Goal: Navigation & Orientation: Understand site structure

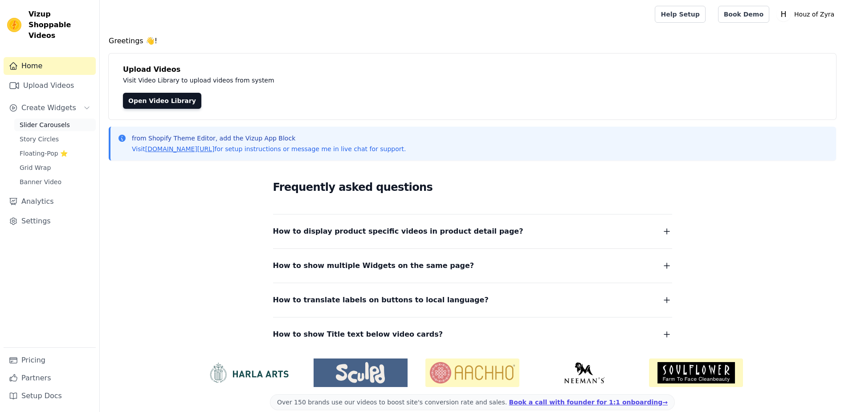
click at [54, 120] on span "Slider Carousels" at bounding box center [45, 124] width 50 height 9
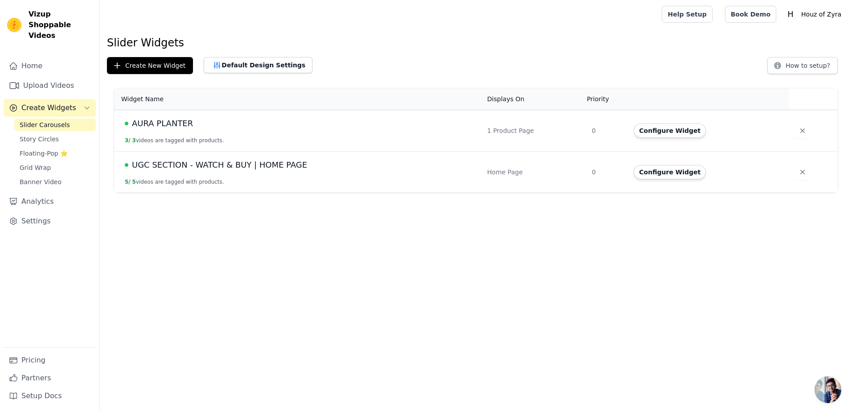
click at [171, 167] on span "UGC SECTION - WATCH & BUY | HOME PAGE" at bounding box center [219, 165] width 175 height 12
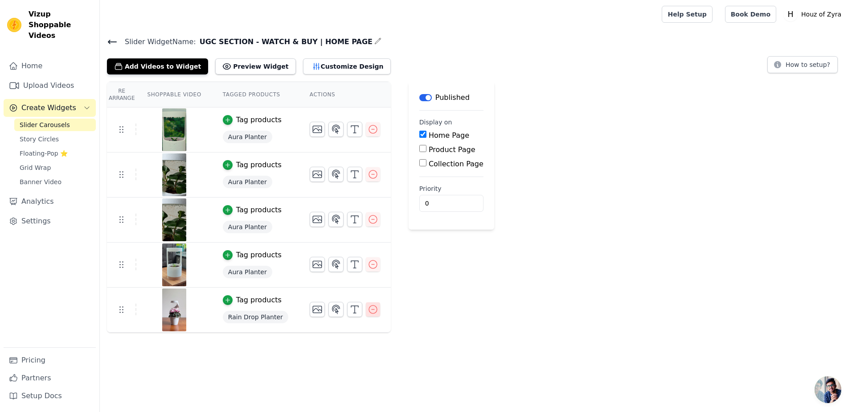
click at [368, 306] on icon "button" at bounding box center [373, 309] width 11 height 11
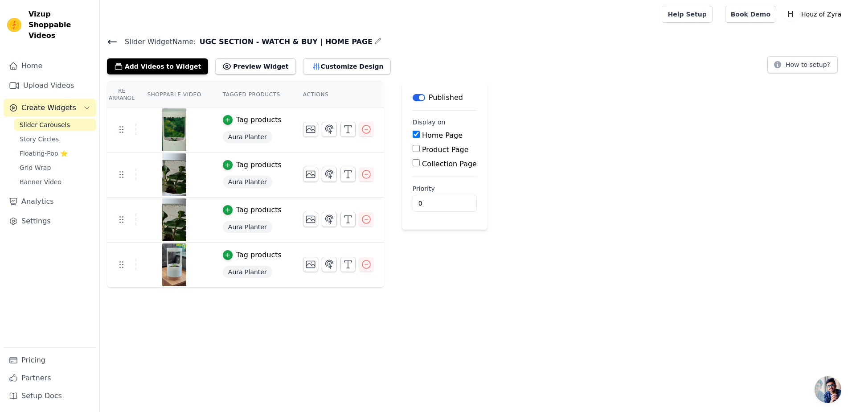
click at [46, 120] on span "Slider Carousels" at bounding box center [45, 124] width 50 height 9
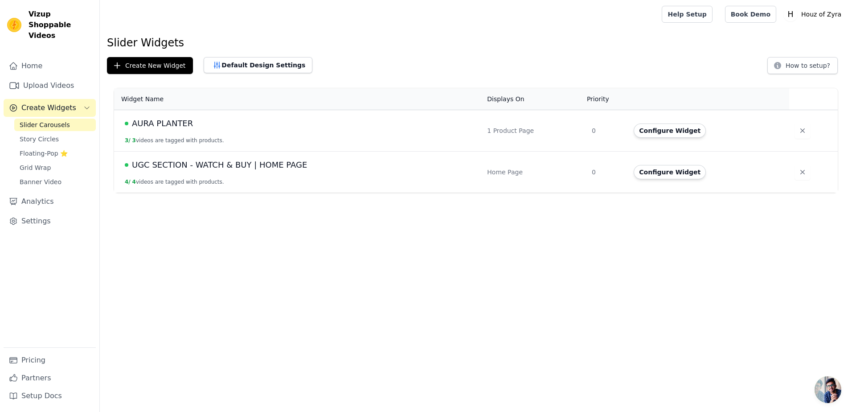
click at [177, 125] on span "AURA PLANTER" at bounding box center [162, 123] width 61 height 12
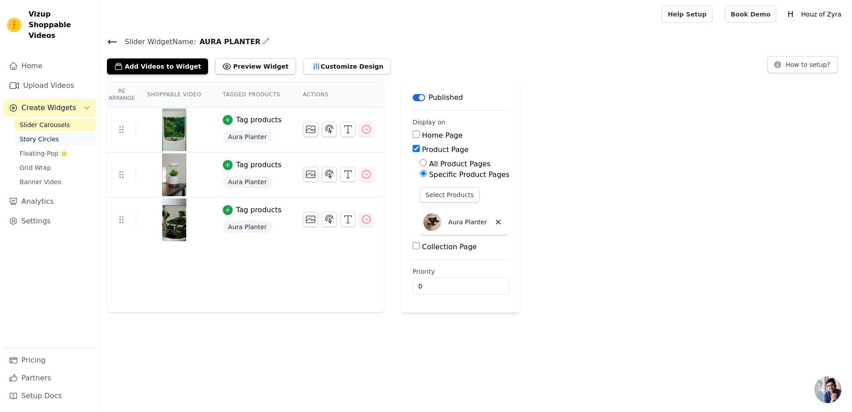
click at [37, 135] on span "Story Circles" at bounding box center [39, 139] width 39 height 9
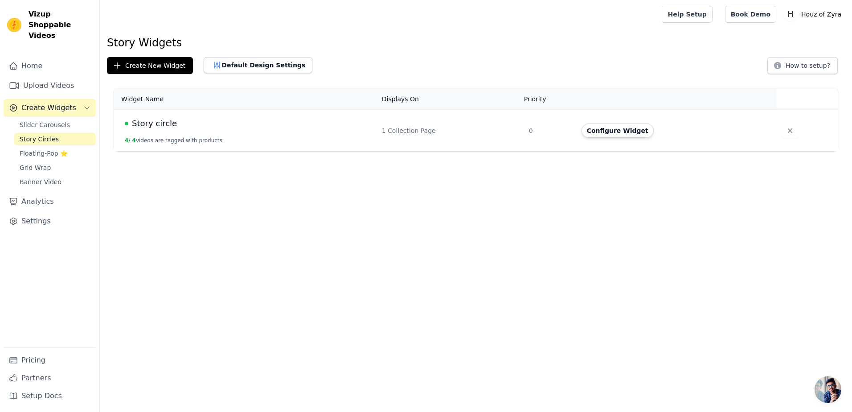
click at [140, 122] on span "Story circle" at bounding box center [154, 123] width 45 height 12
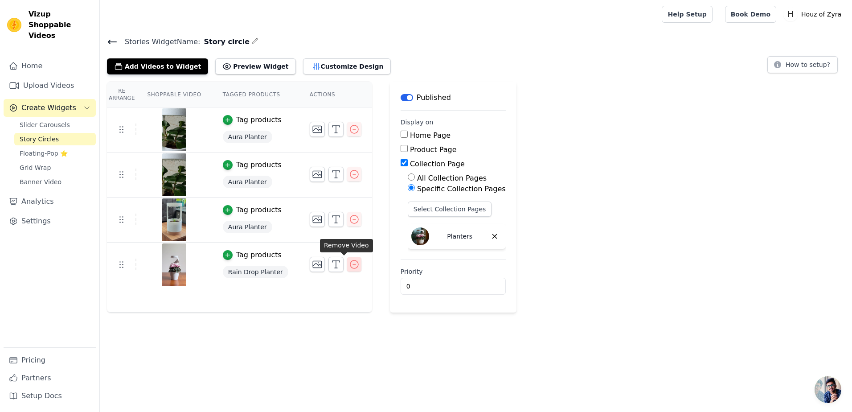
click at [349, 263] on icon "button" at bounding box center [354, 264] width 11 height 11
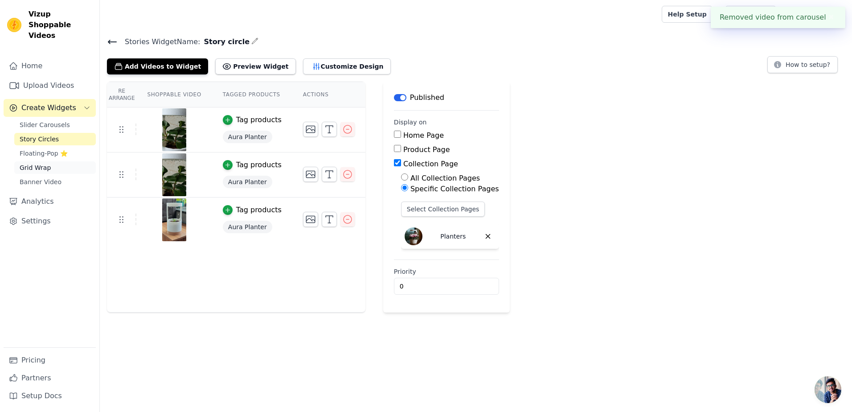
click at [37, 163] on span "Grid Wrap" at bounding box center [35, 167] width 31 height 9
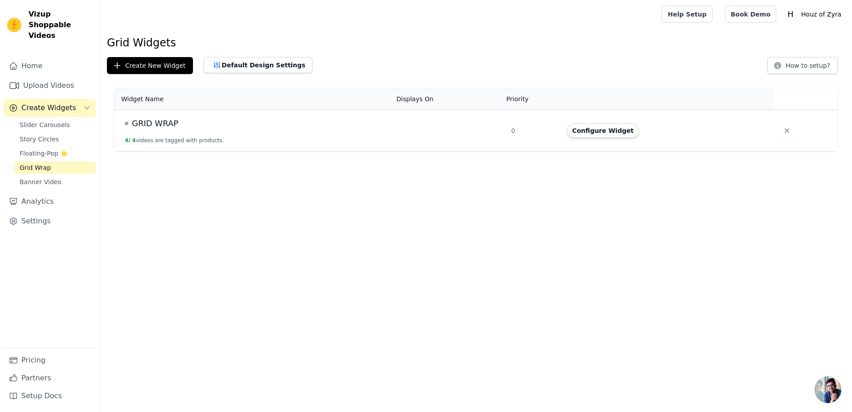
click at [165, 125] on span "GRID WRAP" at bounding box center [155, 123] width 46 height 12
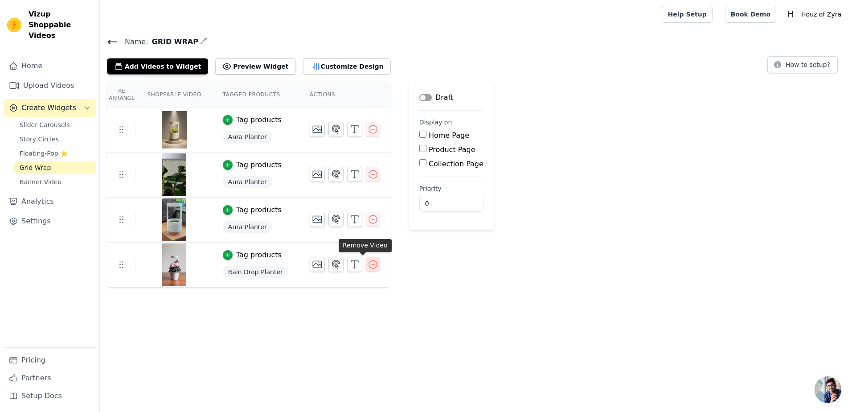
click at [368, 262] on icon "button" at bounding box center [373, 264] width 11 height 11
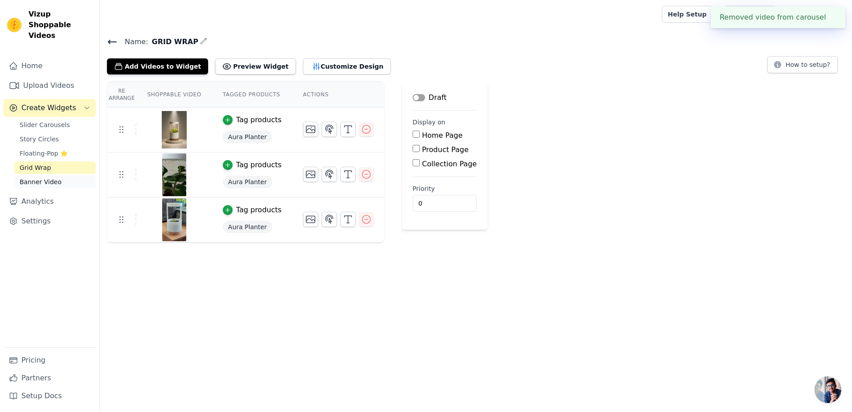
click at [47, 177] on span "Banner Video" at bounding box center [41, 181] width 42 height 9
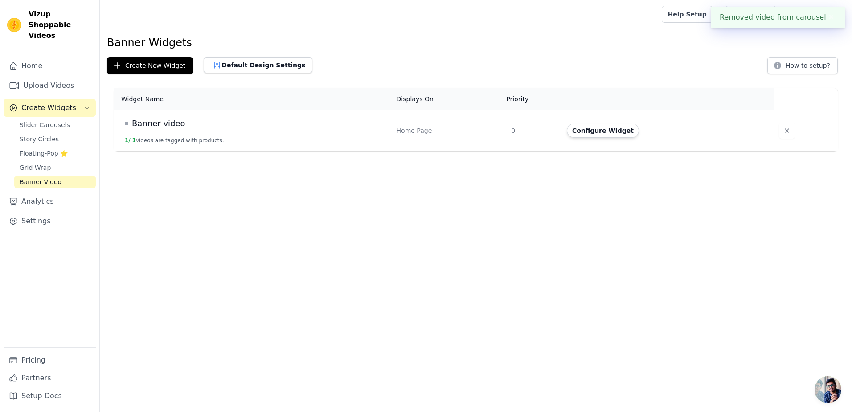
click at [161, 125] on span "Banner video" at bounding box center [158, 123] width 53 height 12
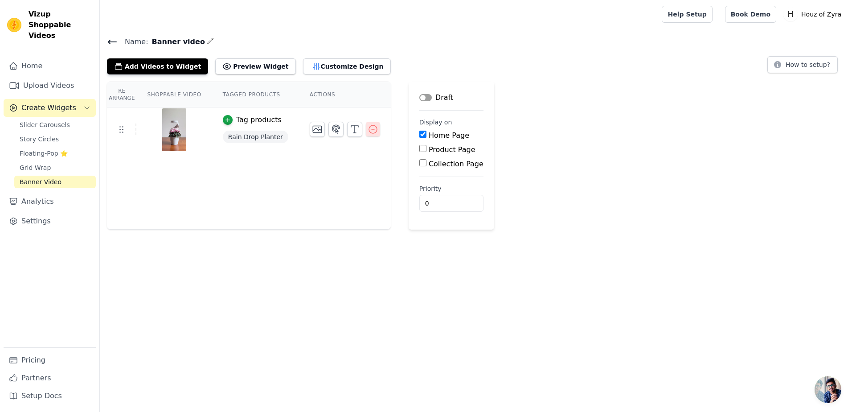
click at [368, 129] on icon "button" at bounding box center [373, 129] width 11 height 11
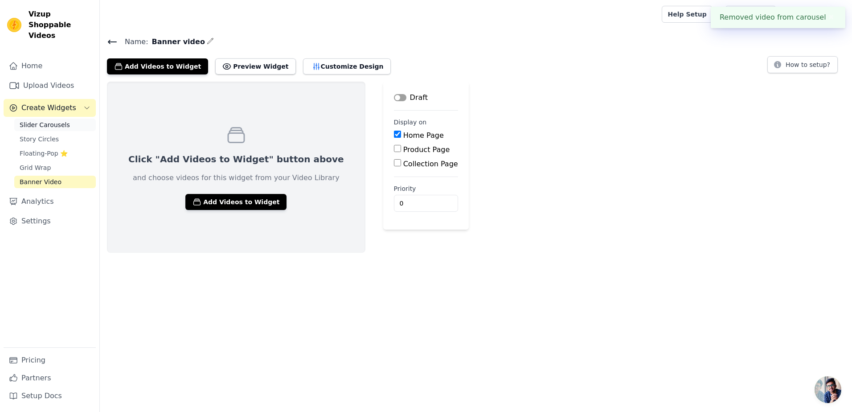
click at [43, 120] on span "Slider Carousels" at bounding box center [45, 124] width 50 height 9
